Goal: Task Accomplishment & Management: Use online tool/utility

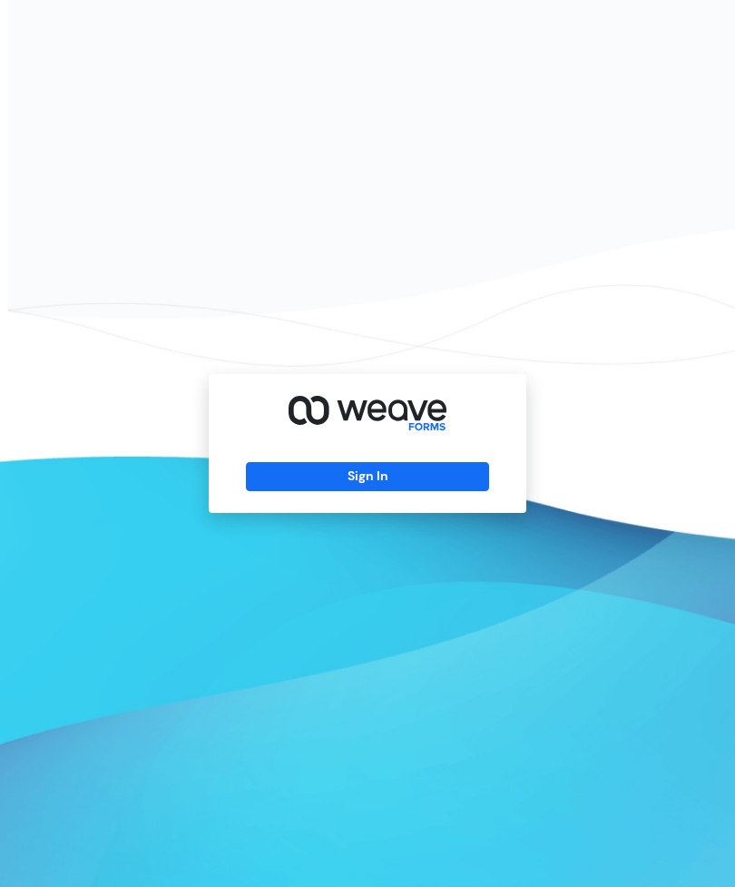
click at [416, 491] on button "Sign In" at bounding box center [367, 476] width 242 height 29
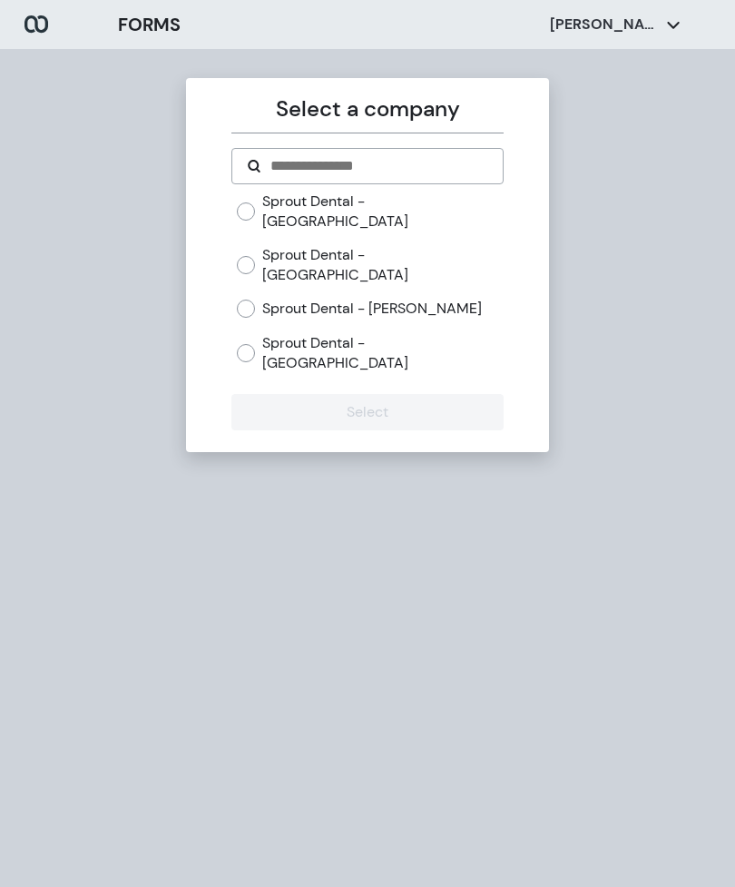
click at [311, 299] on label "Sprout Dental - [PERSON_NAME]" at bounding box center [372, 309] width 220 height 20
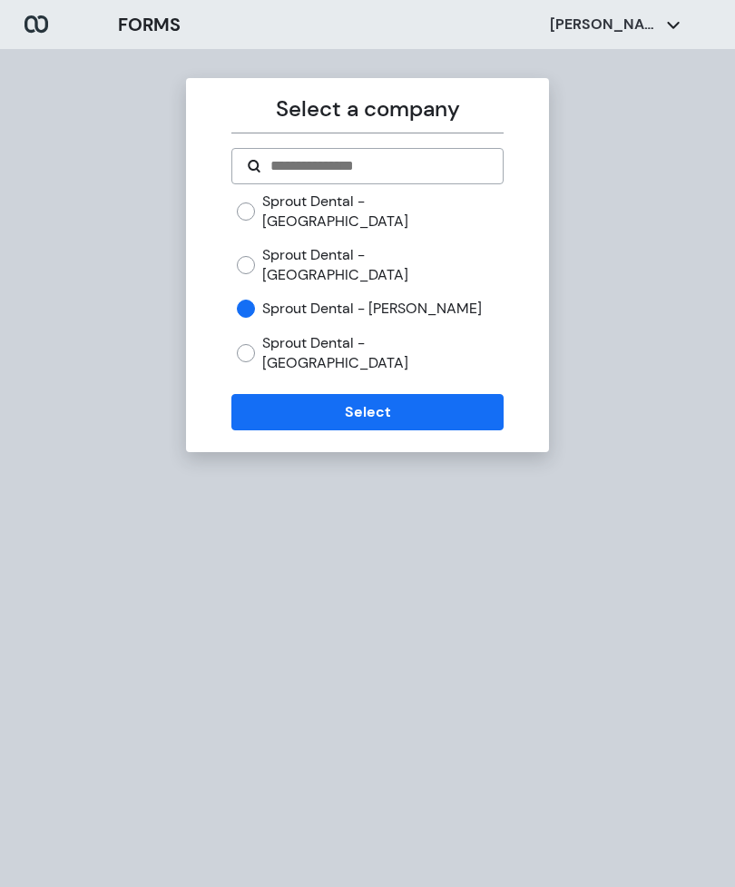
click at [334, 394] on button "Select" at bounding box center [366, 412] width 271 height 36
